Goal: Navigation & Orientation: Find specific page/section

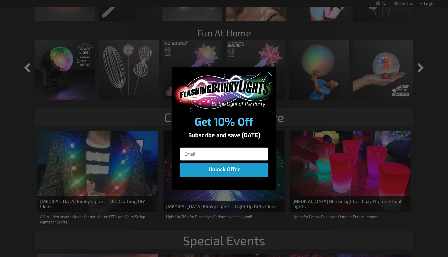
scroll to position [570, 0]
click at [271, 72] on icon "Close dialog" at bounding box center [270, 74] width 4 height 4
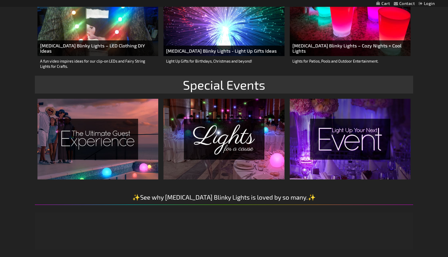
scroll to position [727, 0]
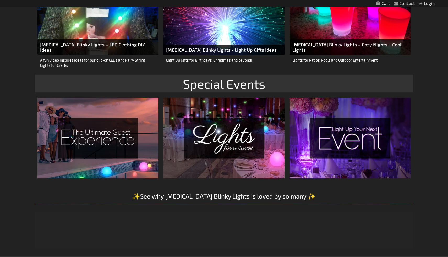
click at [98, 146] on img at bounding box center [97, 138] width 121 height 80
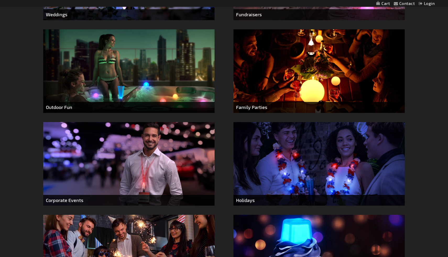
scroll to position [279, 0]
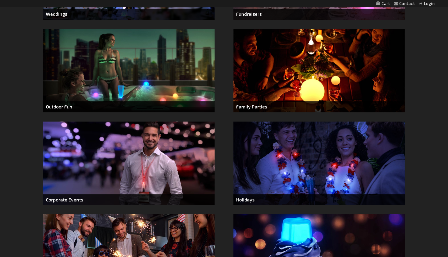
click at [156, 61] on img at bounding box center [128, 71] width 171 height 84
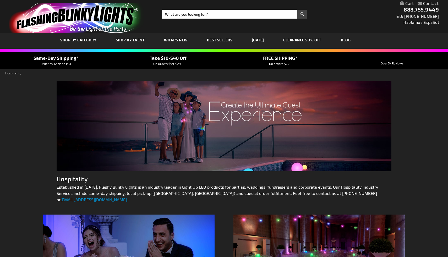
scroll to position [162, 0]
